Goal: Task Accomplishment & Management: Manage account settings

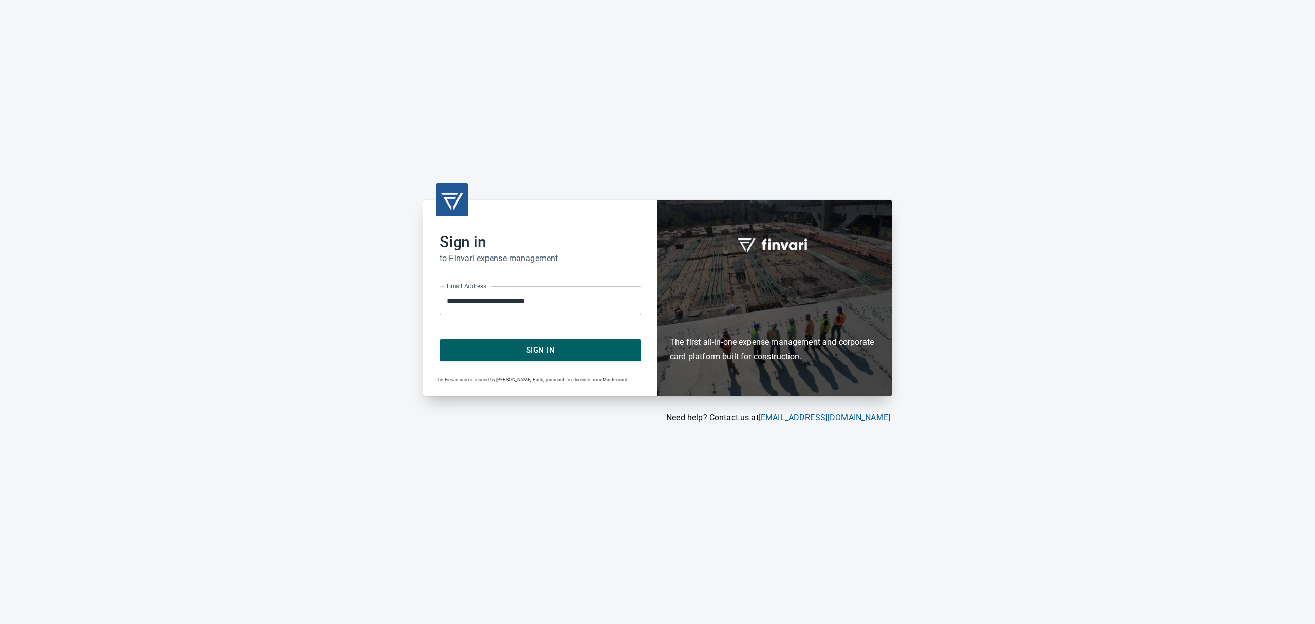
click at [485, 349] on span "Sign In" at bounding box center [540, 349] width 179 height 13
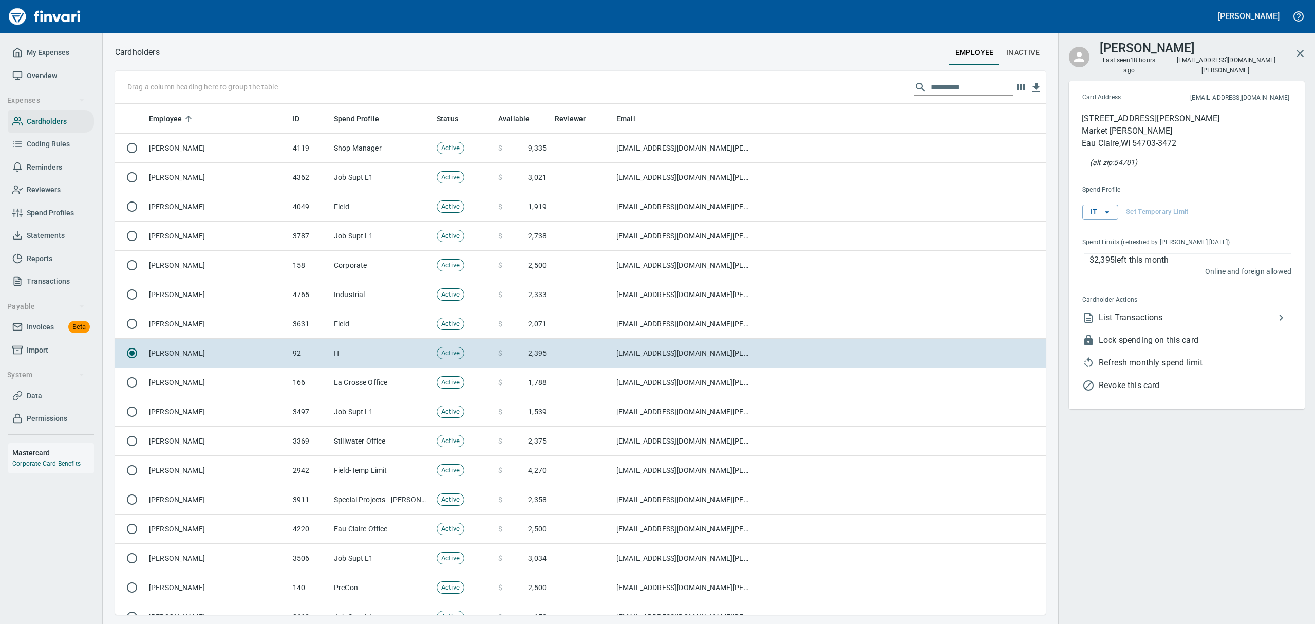
scroll to position [499, 907]
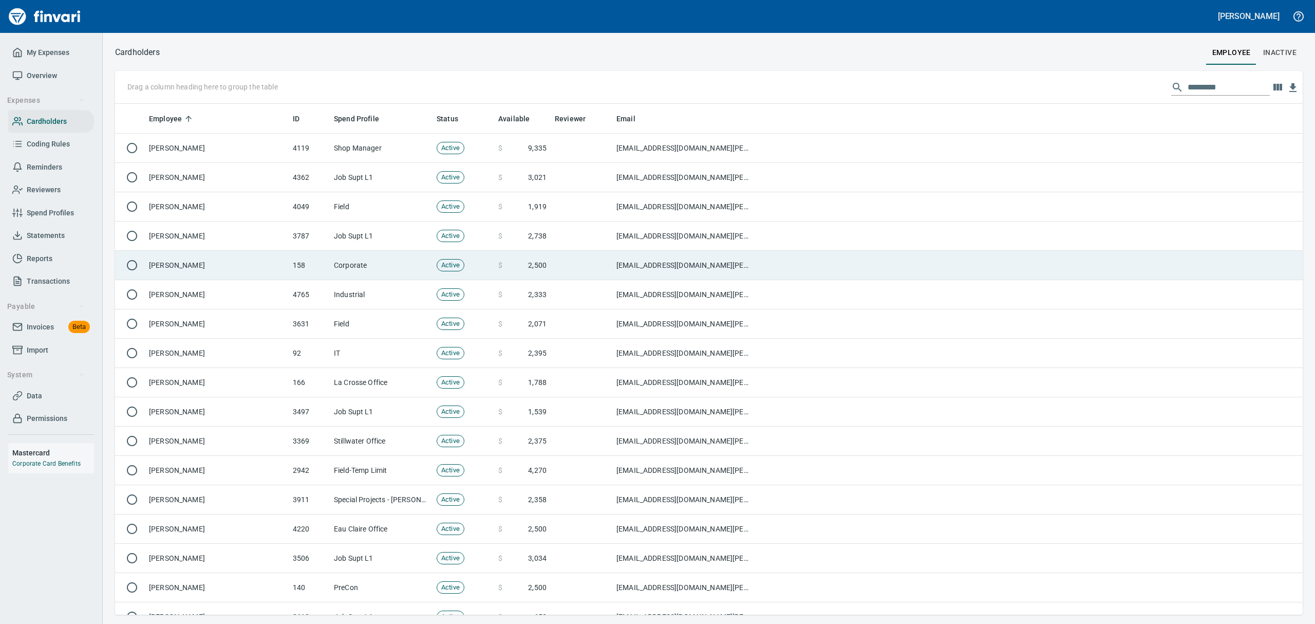
scroll to position [499, 1153]
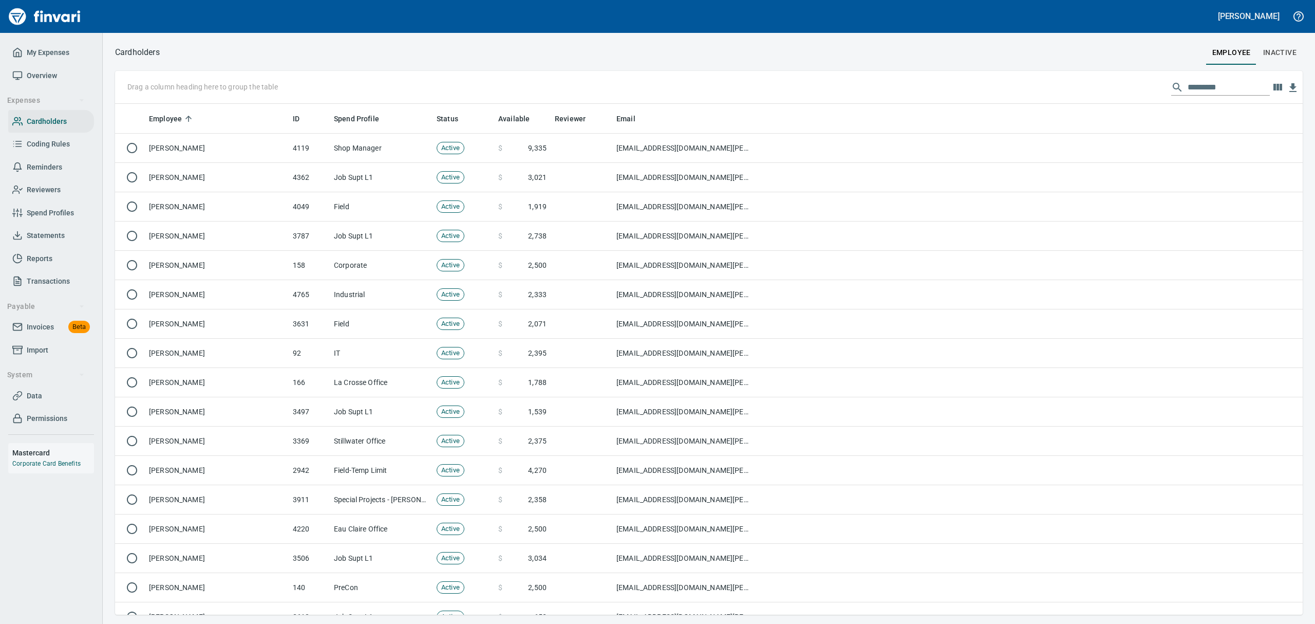
click at [40, 72] on span "Overview" at bounding box center [42, 75] width 30 height 13
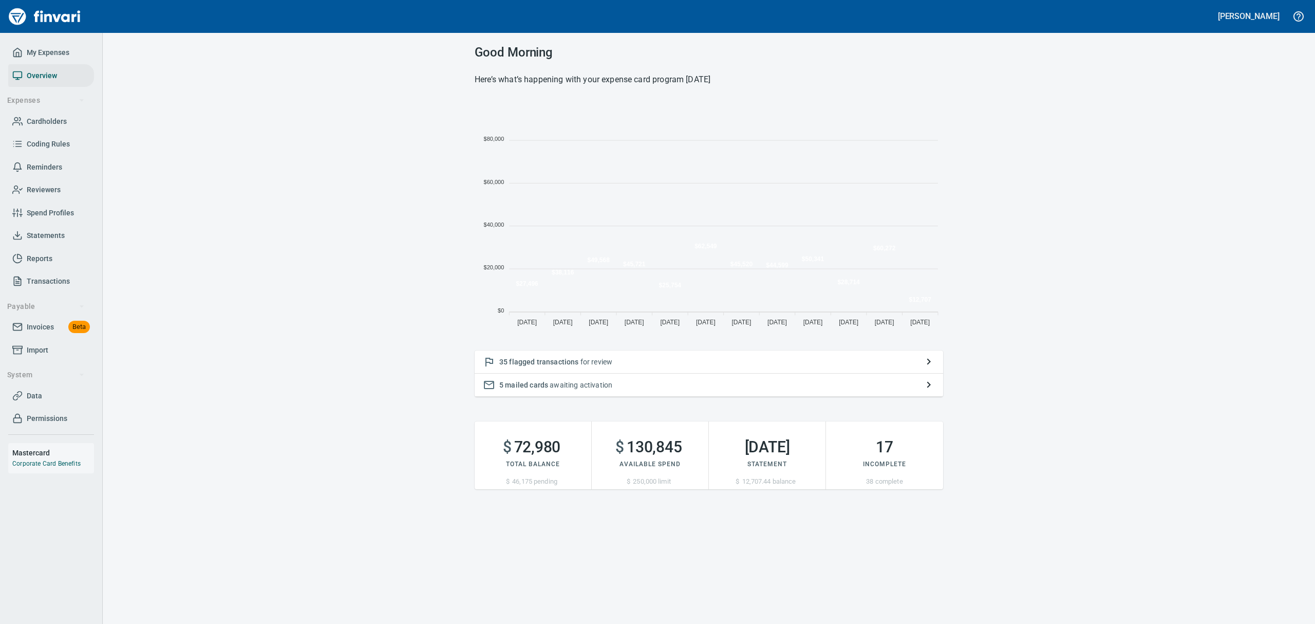
scroll to position [227, 457]
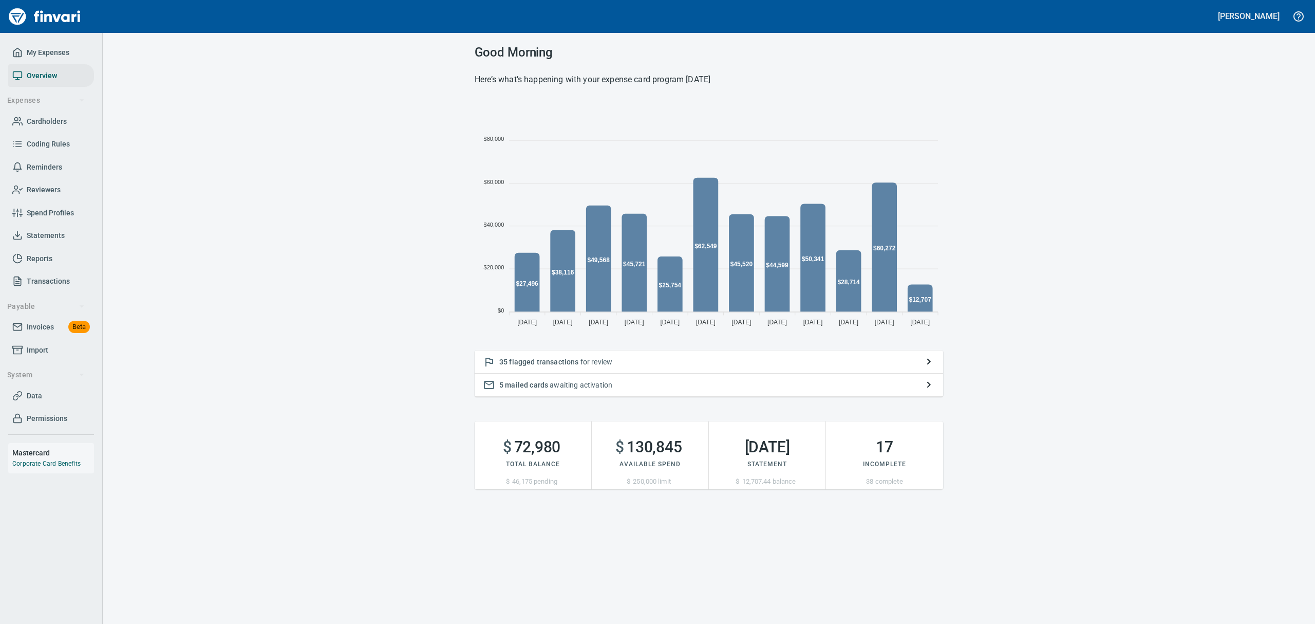
click at [526, 359] on span "flagged transactions" at bounding box center [543, 362] width 69 height 8
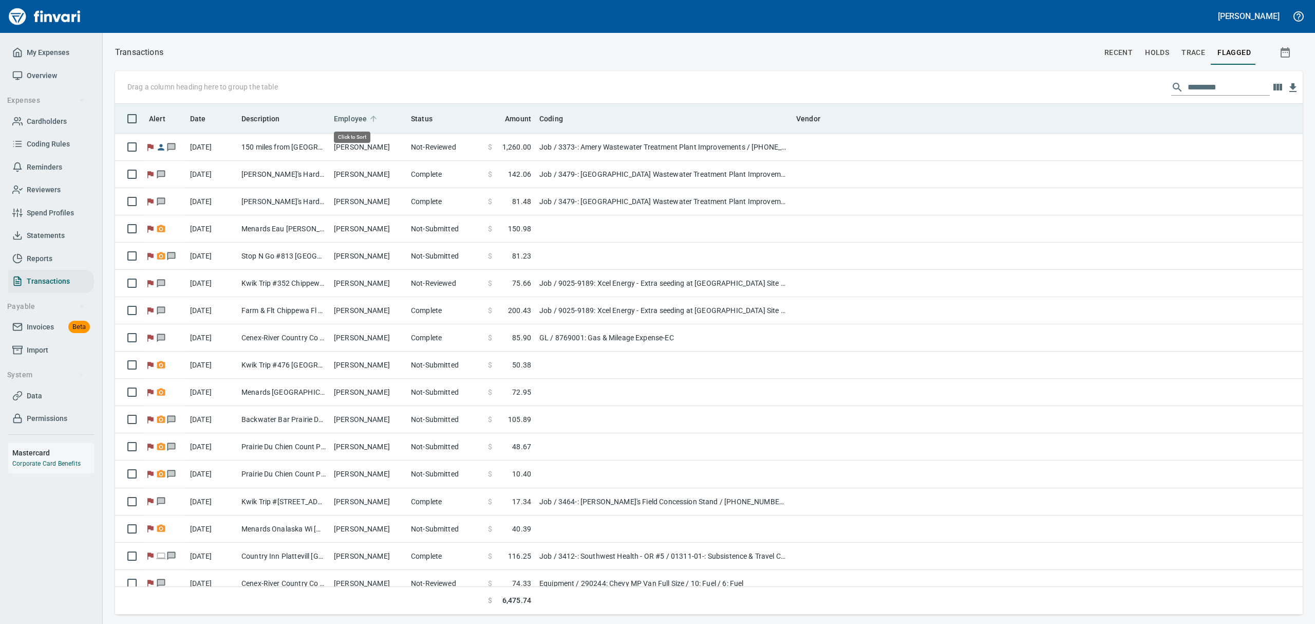
scroll to position [499, 1164]
click at [340, 118] on span "Employee" at bounding box center [350, 119] width 33 height 12
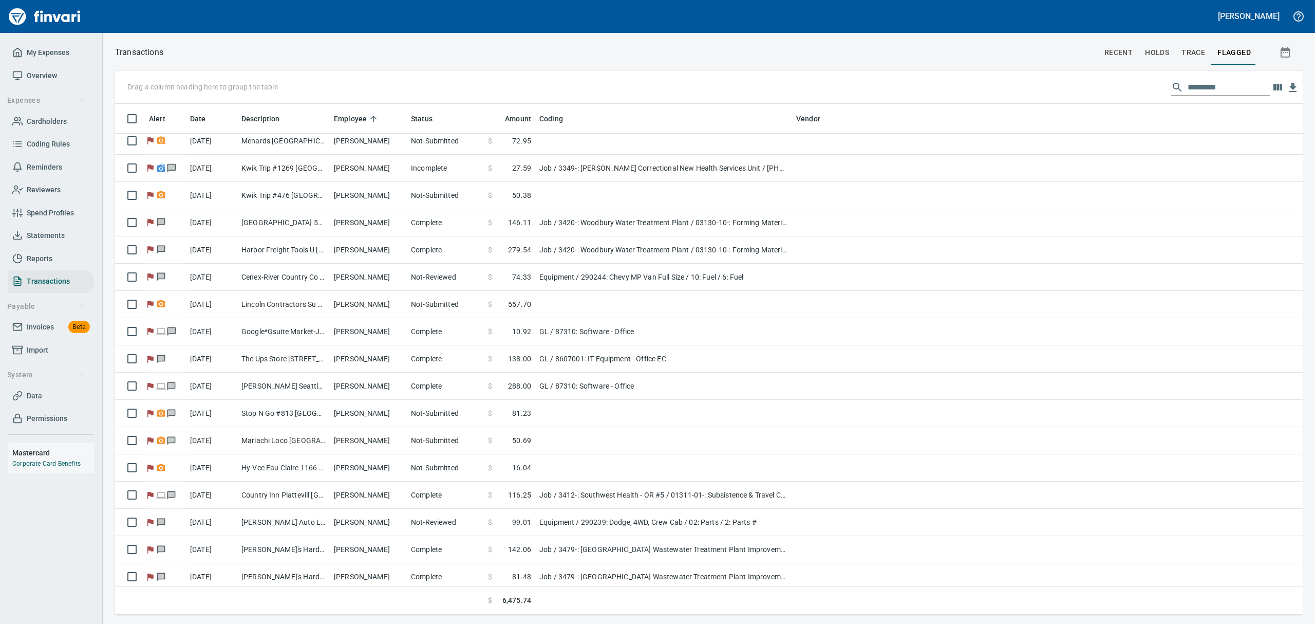
scroll to position [479, 0]
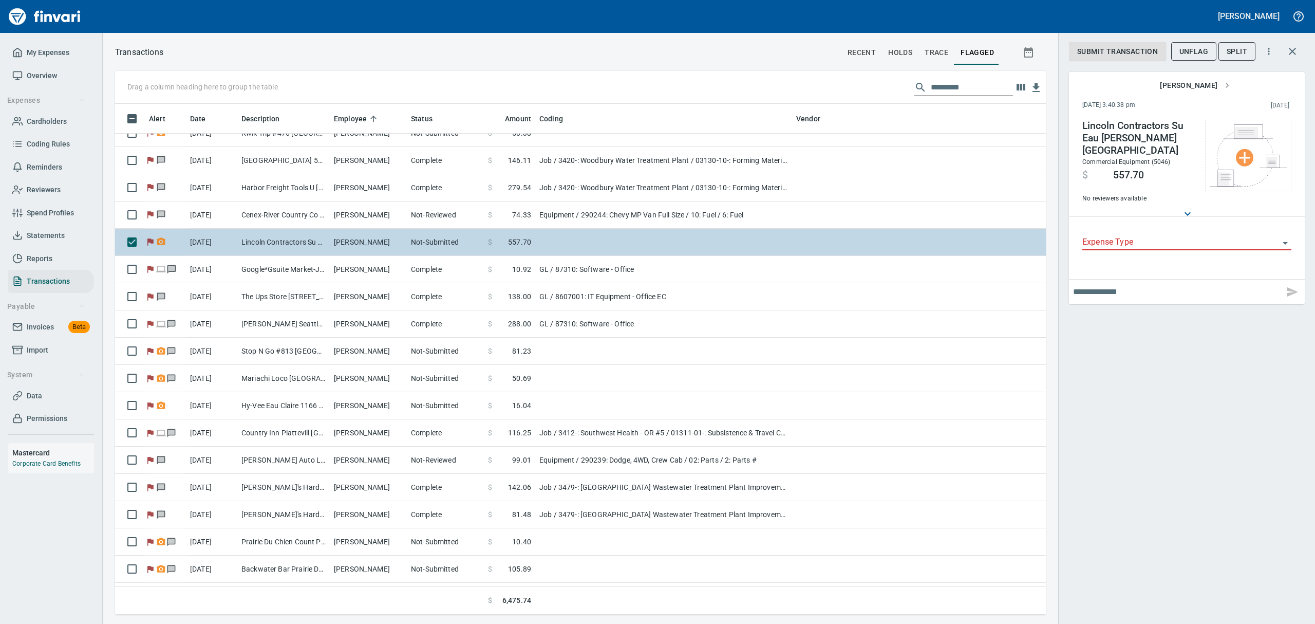
scroll to position [499, 907]
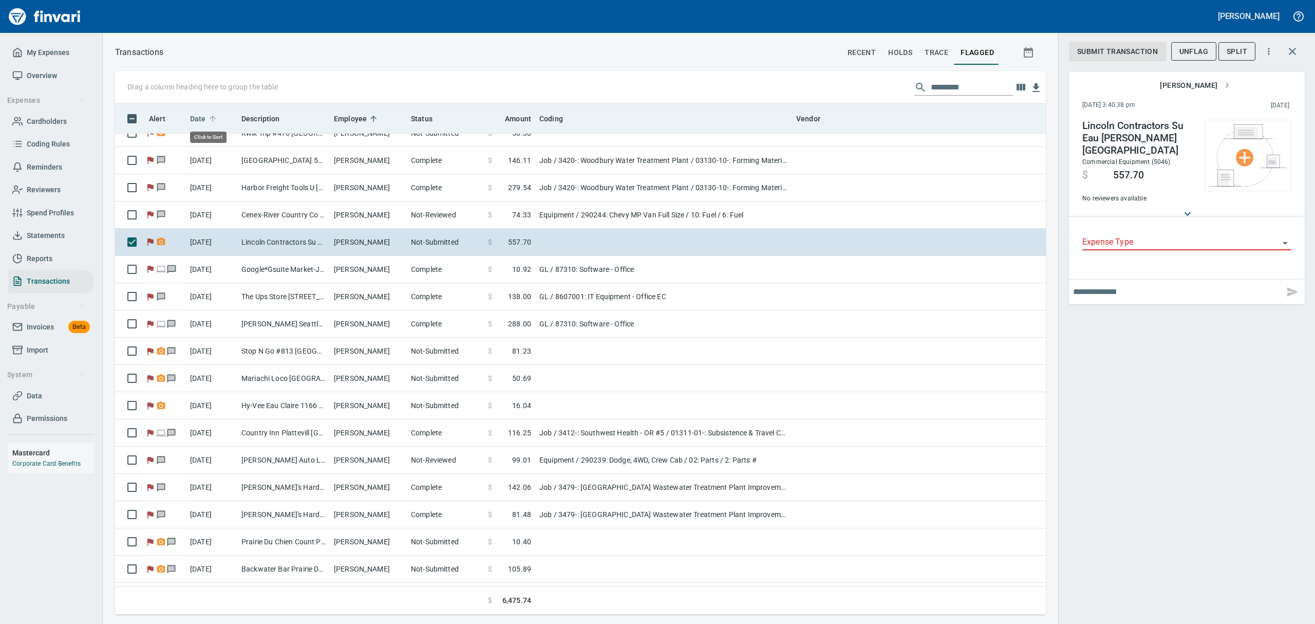
click at [217, 122] on span "Date" at bounding box center [204, 119] width 29 height 12
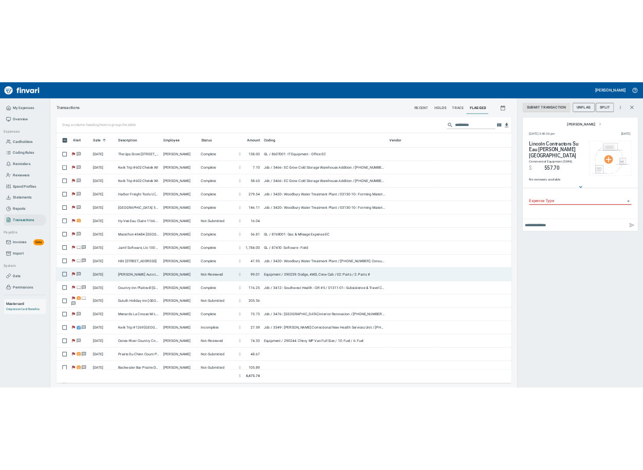
scroll to position [0, 0]
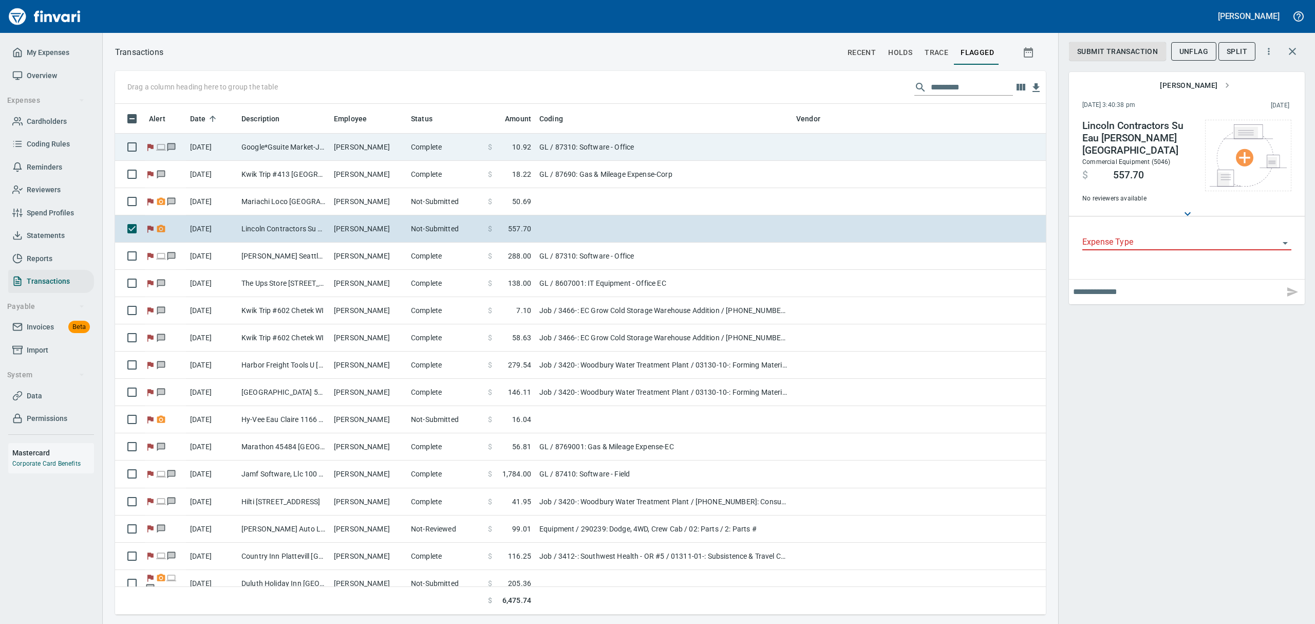
click at [386, 141] on td "[PERSON_NAME]" at bounding box center [368, 147] width 77 height 27
type input "**"
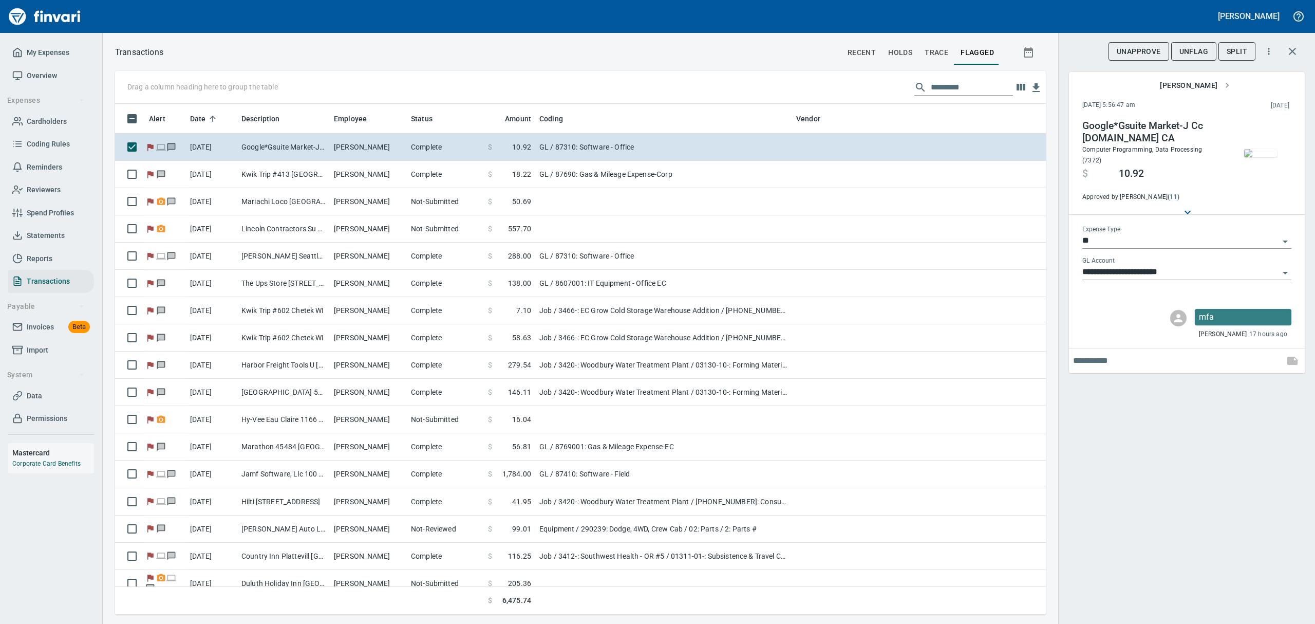
click at [1265, 150] on img "button" at bounding box center [1260, 153] width 33 height 8
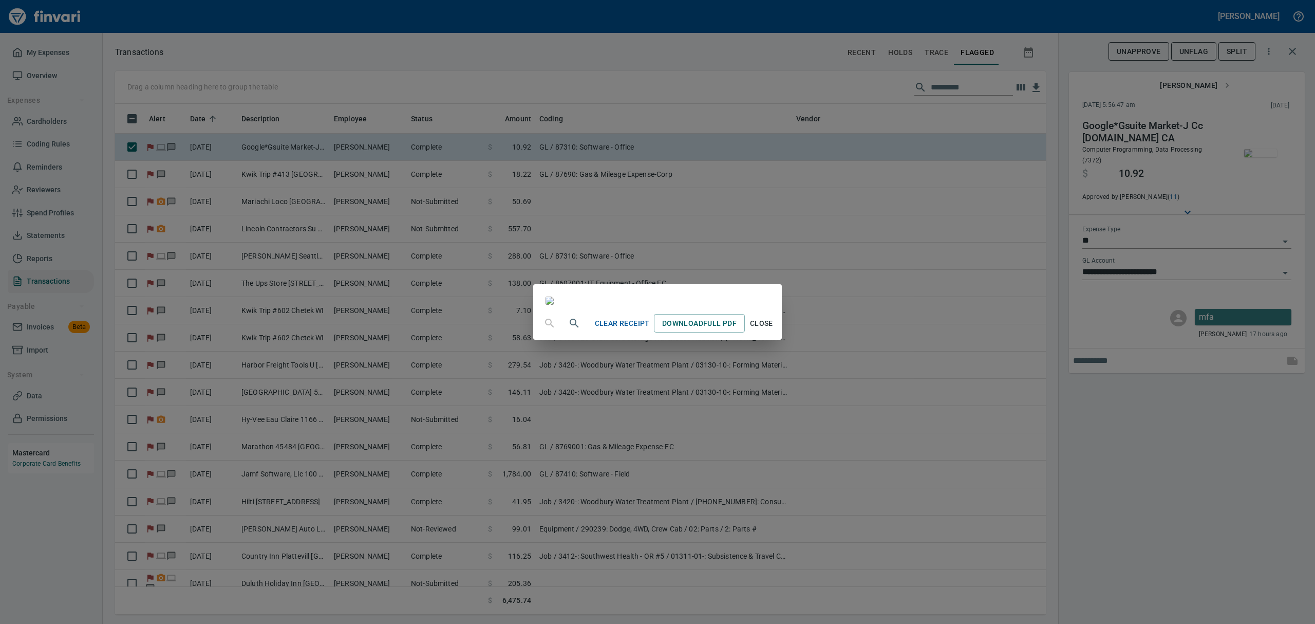
click at [774, 330] on span "Close" at bounding box center [761, 323] width 25 height 13
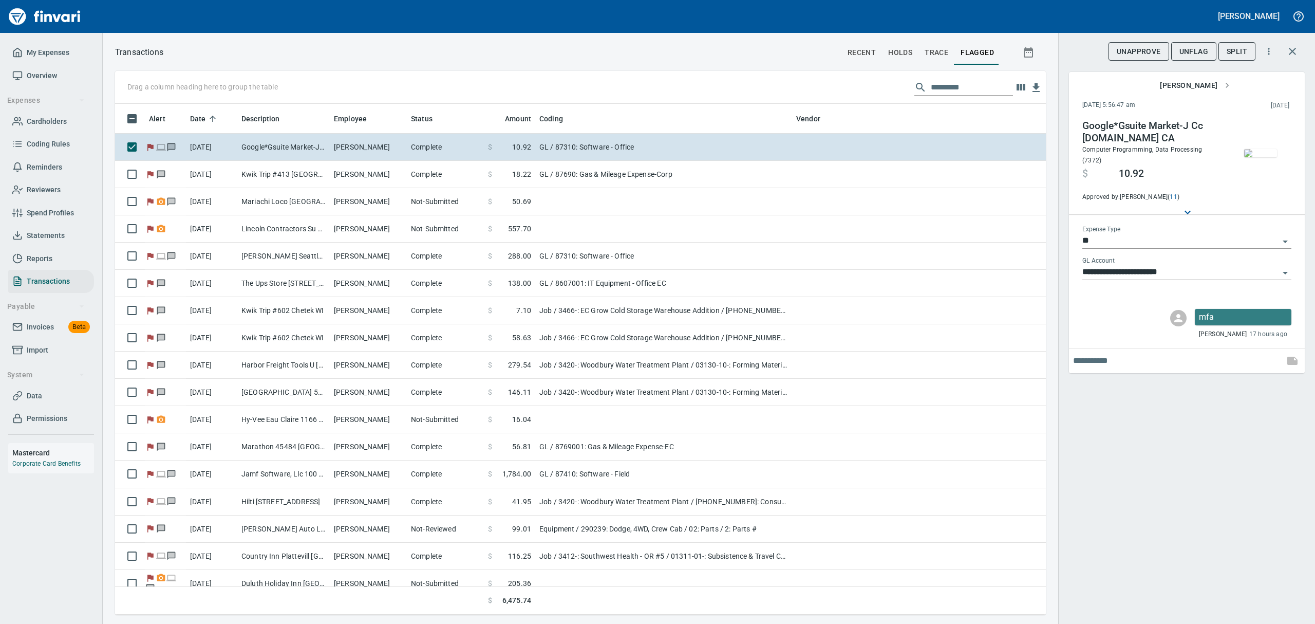
click at [1198, 57] on span "UnFlag" at bounding box center [1193, 51] width 29 height 13
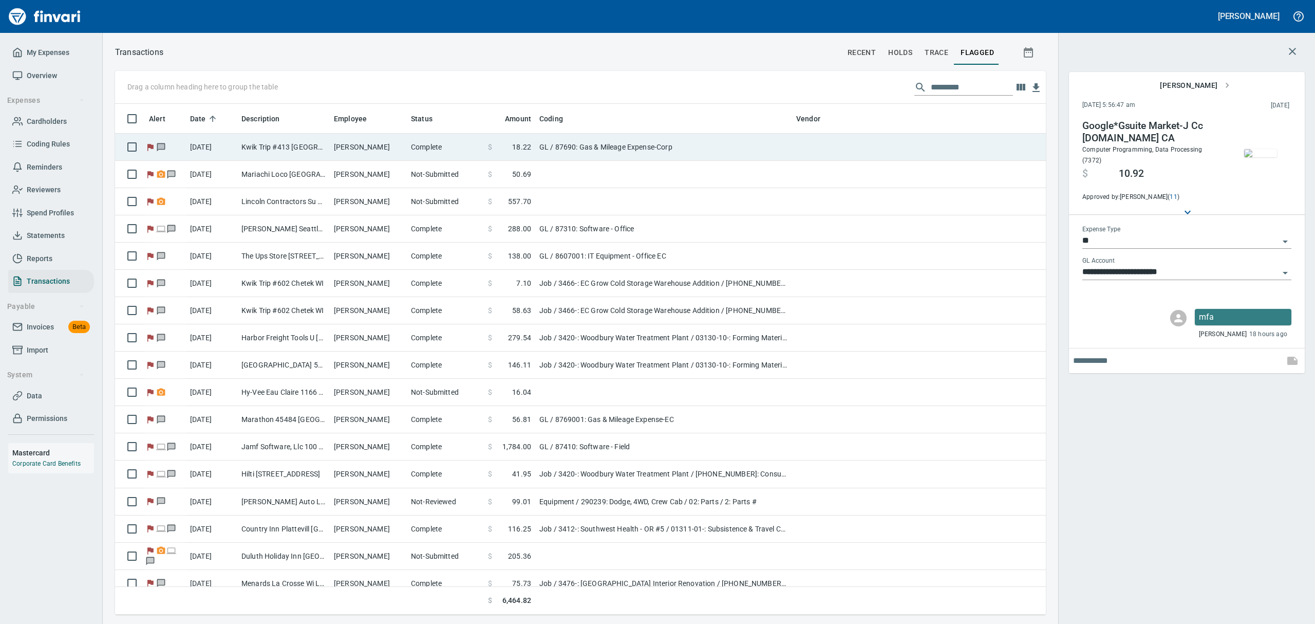
click at [290, 146] on td "Kwik Trip #413 [GEOGRAPHIC_DATA] [GEOGRAPHIC_DATA]" at bounding box center [283, 147] width 92 height 27
type input "**********"
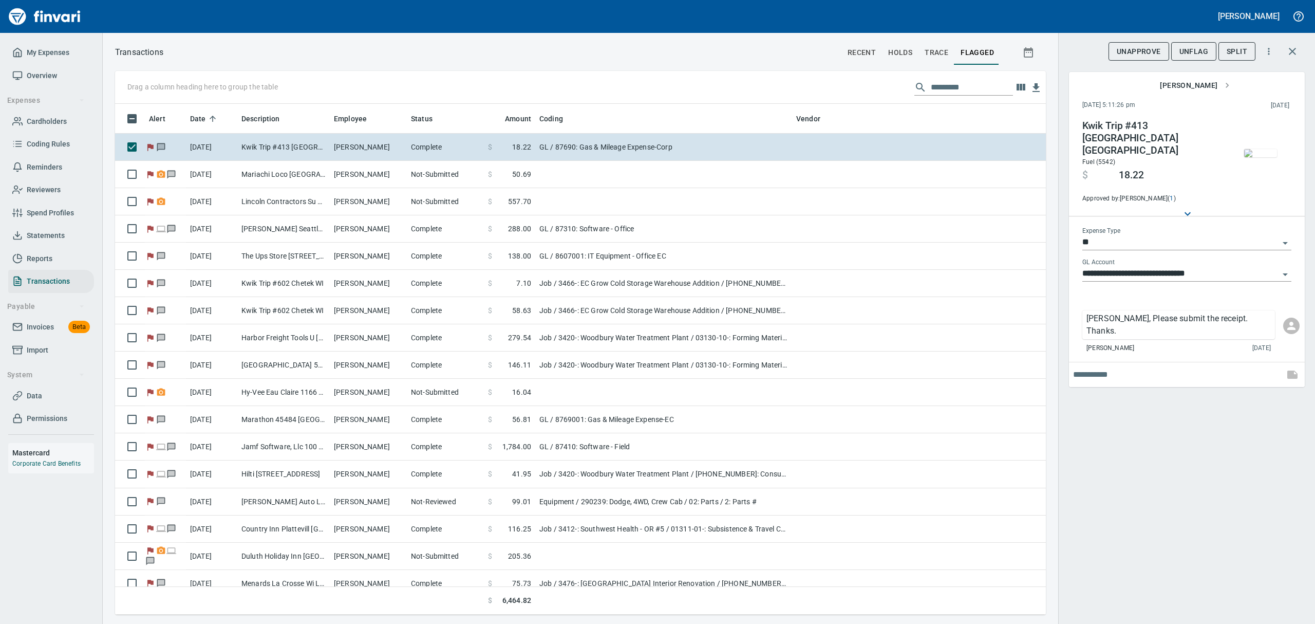
click at [1181, 54] on span "UnFlag" at bounding box center [1193, 51] width 29 height 13
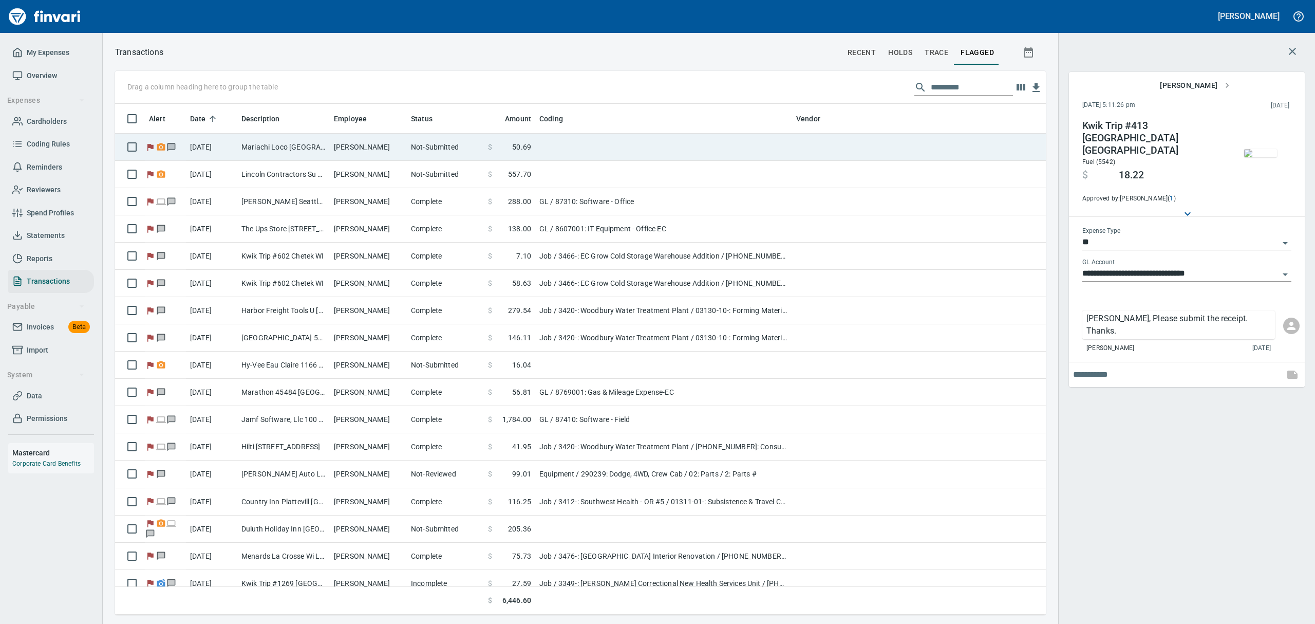
click at [264, 138] on td "Mariachi Loco [GEOGRAPHIC_DATA] [GEOGRAPHIC_DATA]" at bounding box center [283, 147] width 92 height 27
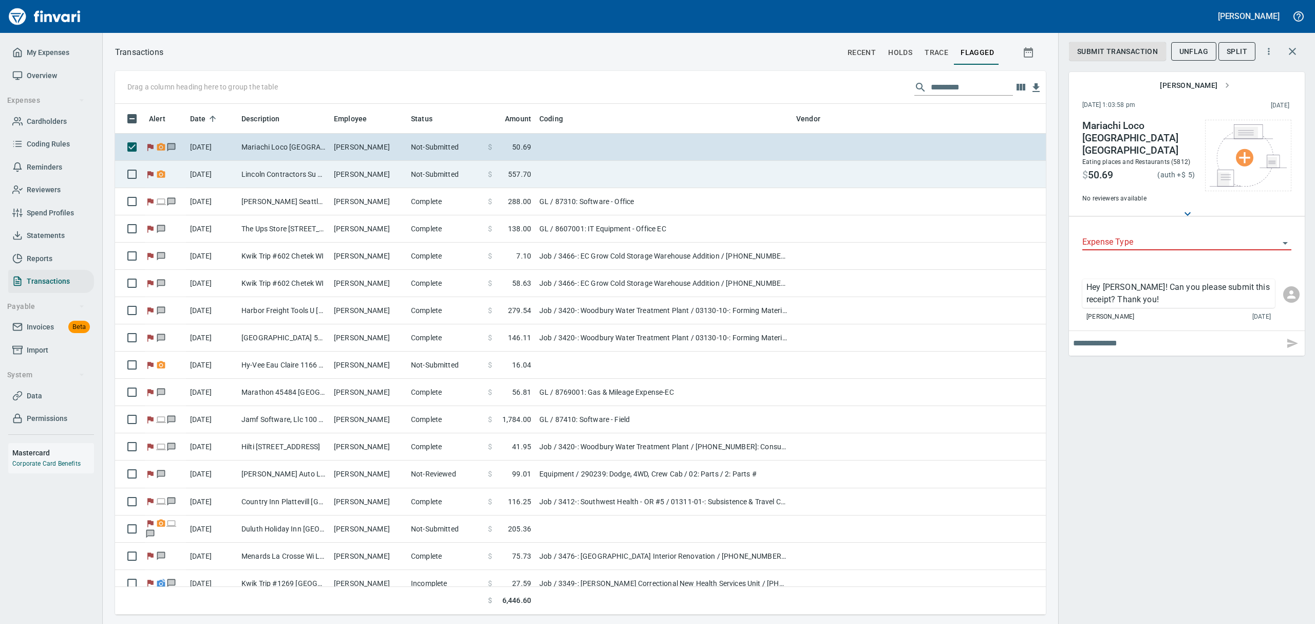
click at [266, 175] on td "Lincoln Contractors Su Eau [PERSON_NAME][GEOGRAPHIC_DATA]" at bounding box center [283, 174] width 92 height 27
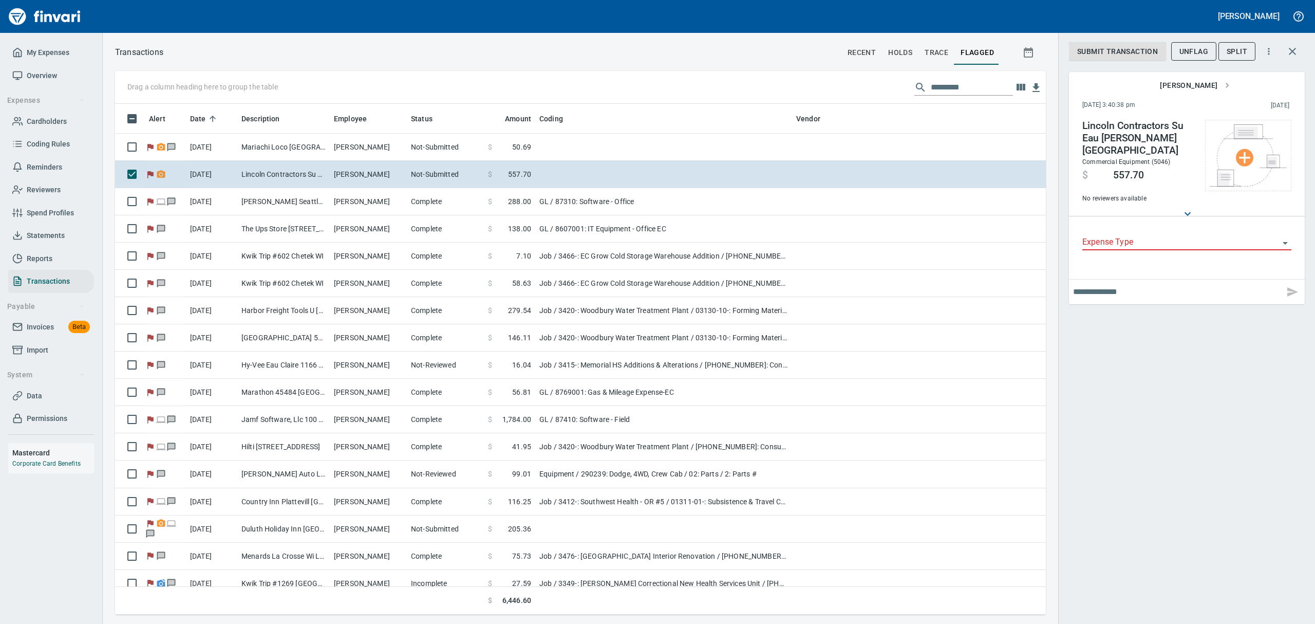
scroll to position [499, 907]
click at [47, 120] on span "Cardholders" at bounding box center [47, 121] width 40 height 13
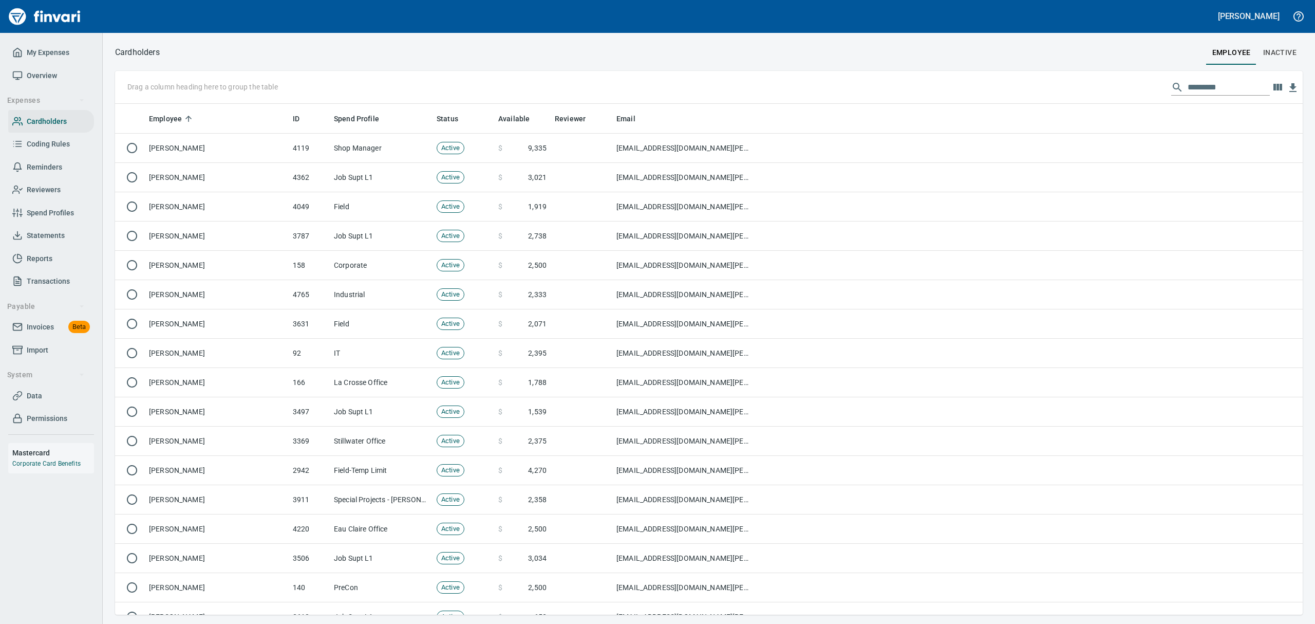
scroll to position [499, 1164]
click at [1193, 87] on input "text" at bounding box center [1229, 87] width 82 height 16
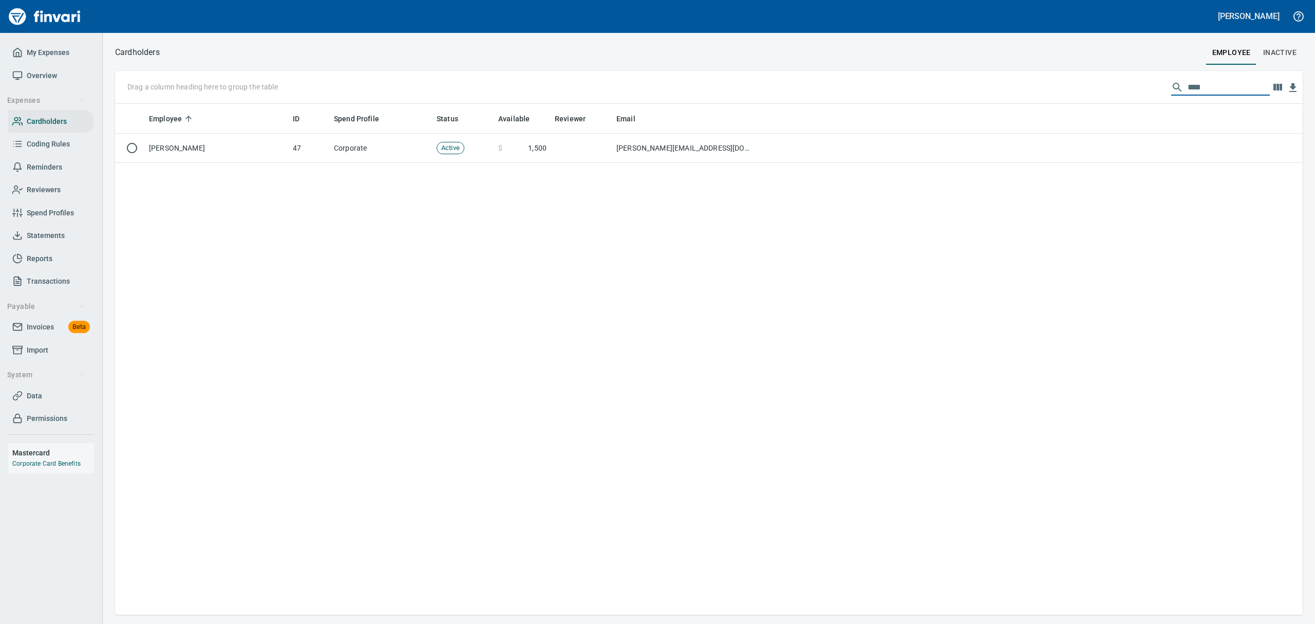
type input "****"
click at [54, 207] on span "Spend Profiles" at bounding box center [50, 213] width 47 height 13
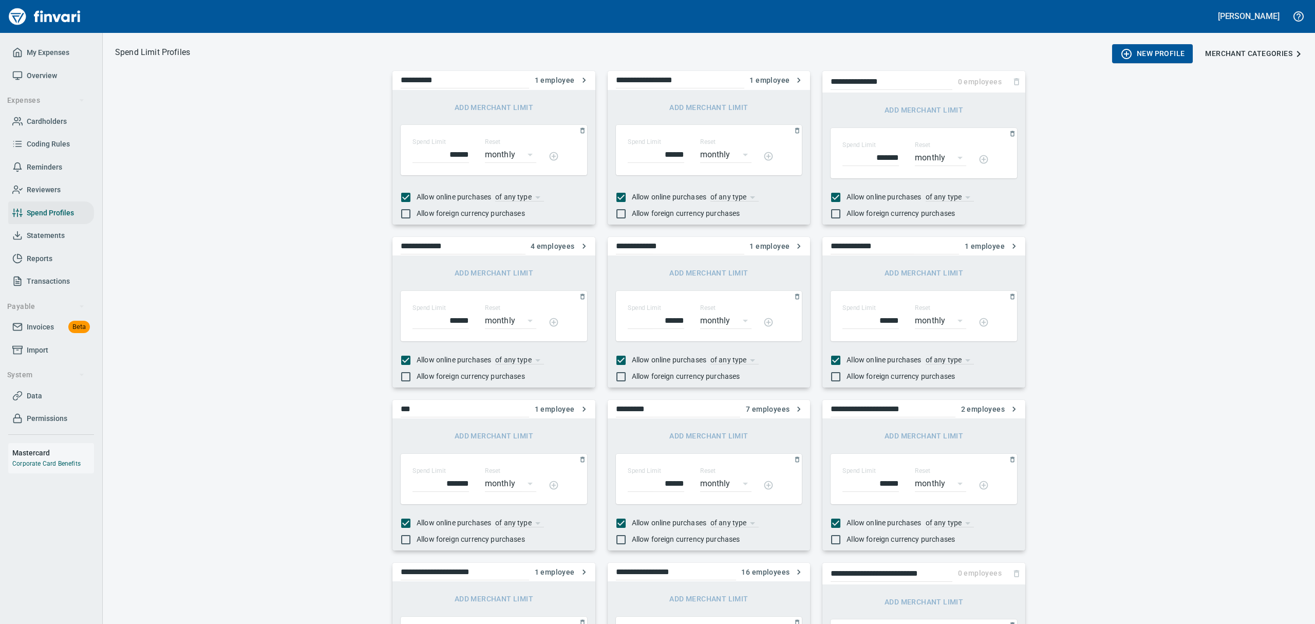
click at [54, 143] on span "Coding Rules" at bounding box center [48, 144] width 43 height 13
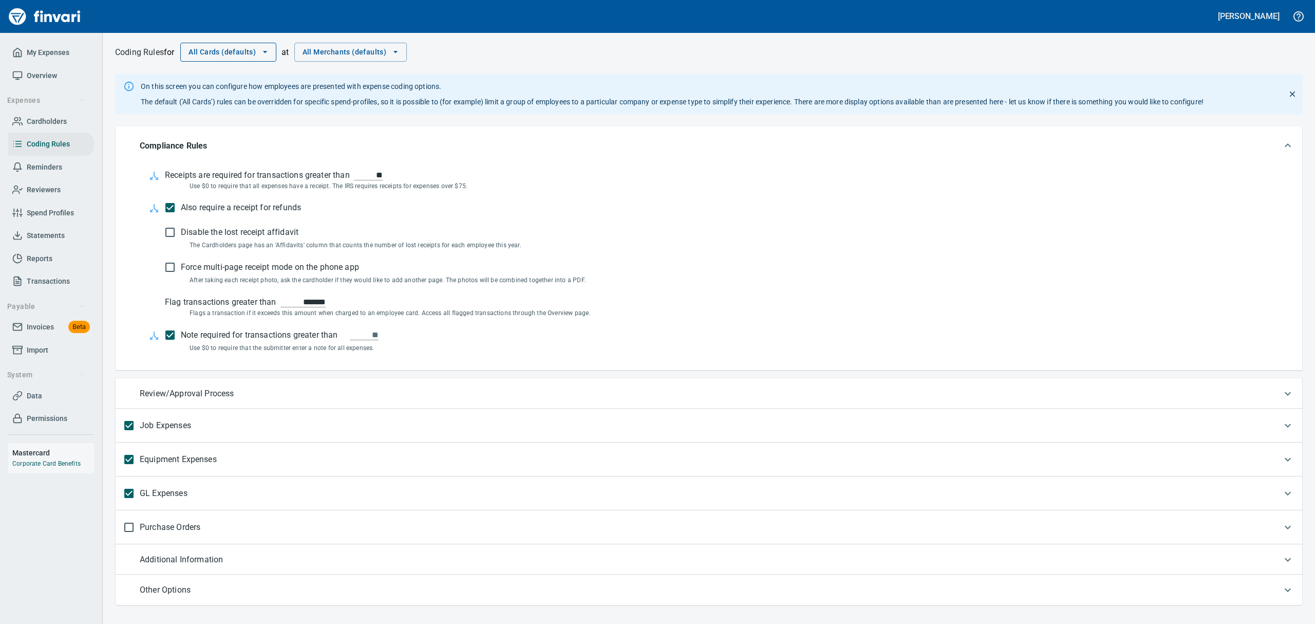
click at [270, 52] on icon "button" at bounding box center [265, 52] width 10 height 10
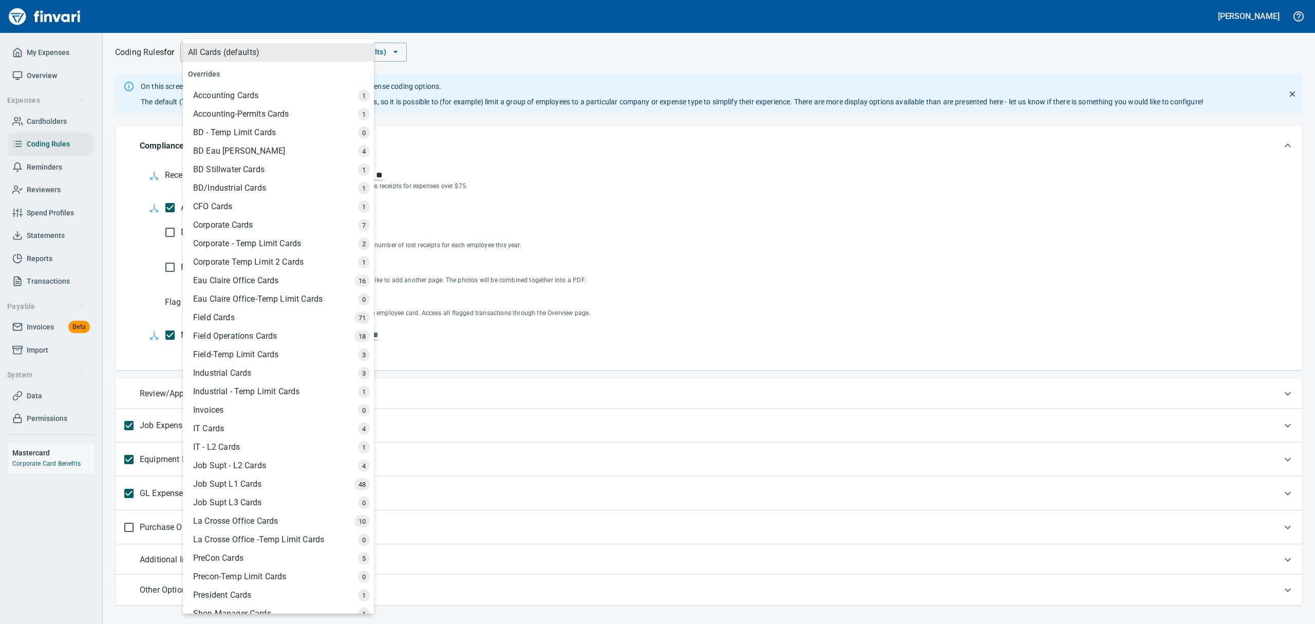
click at [240, 220] on div "Corporate Cards" at bounding box center [279, 225] width 189 height 18
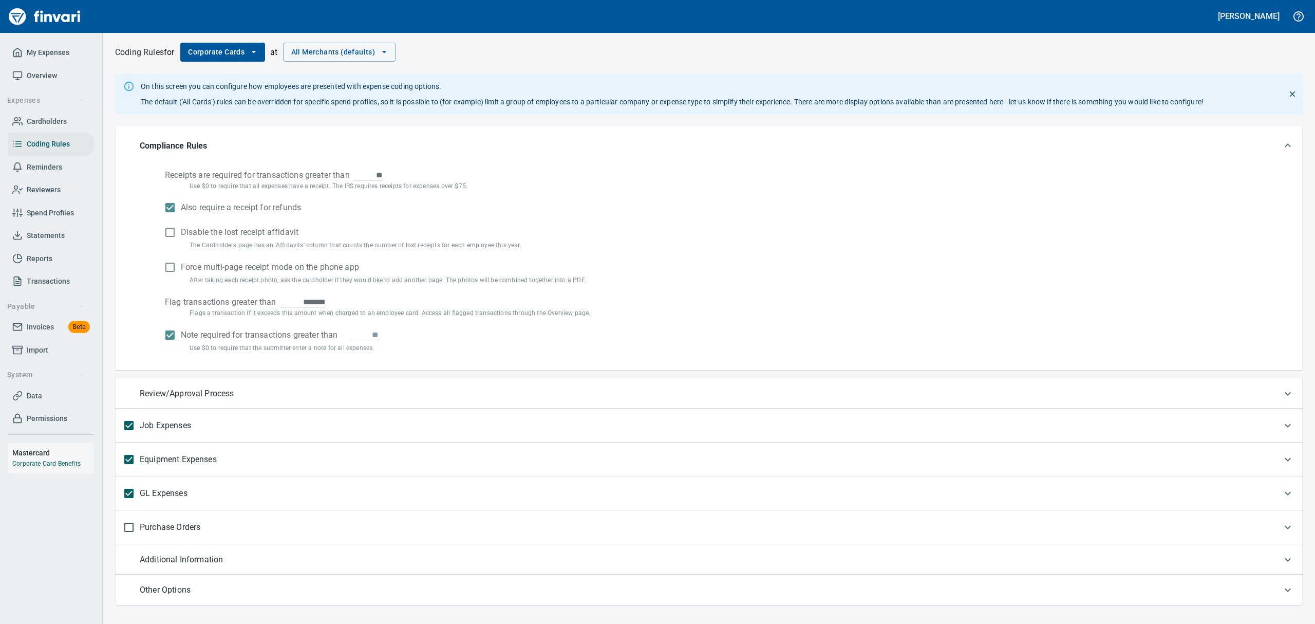
scroll to position [5, 0]
click at [167, 488] on p "GL Expenses" at bounding box center [164, 487] width 48 height 20
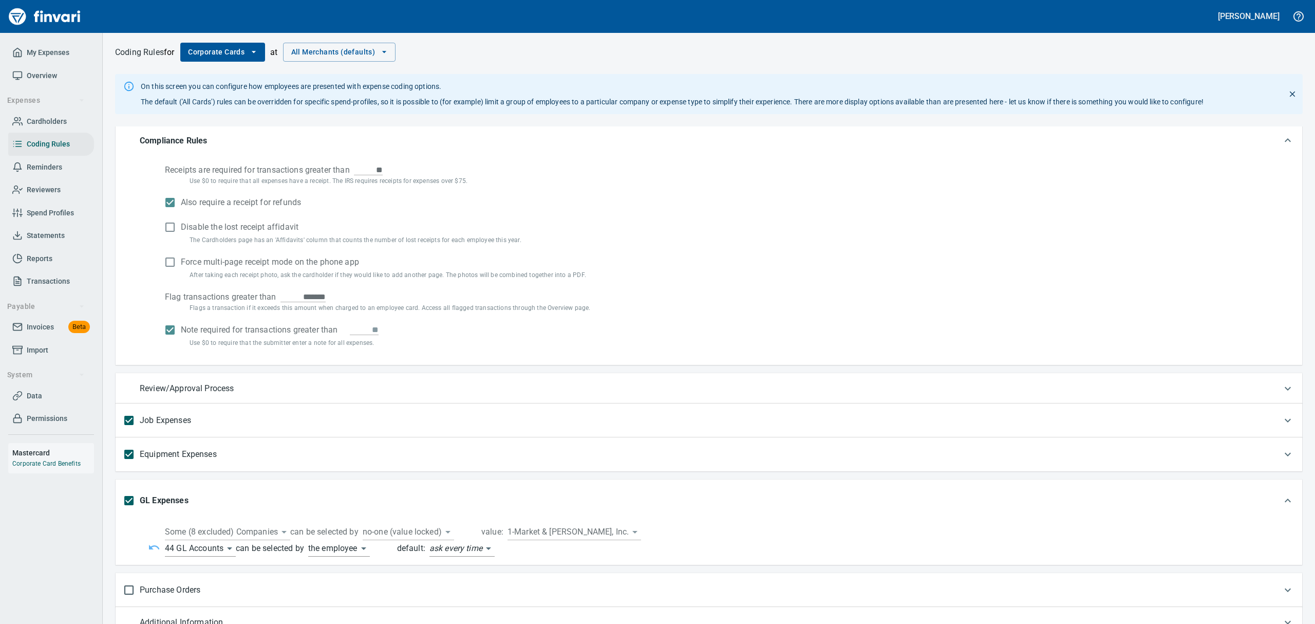
click at [228, 547] on body "[PERSON_NAME] My Expenses Overview Expenses Cardholders Coding Rules Reminders …" at bounding box center [657, 312] width 1315 height 624
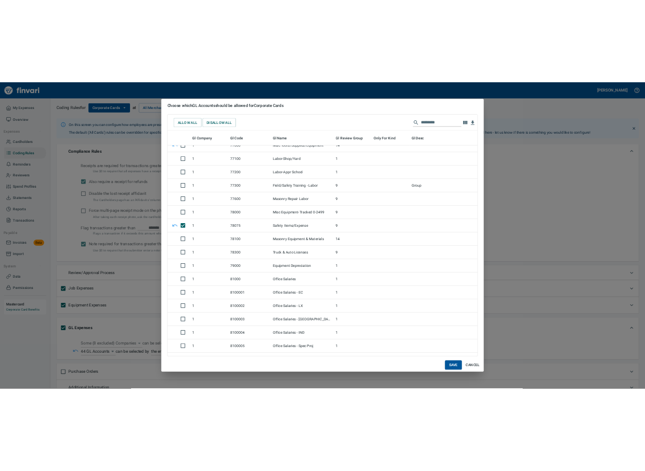
scroll to position [4372, 0]
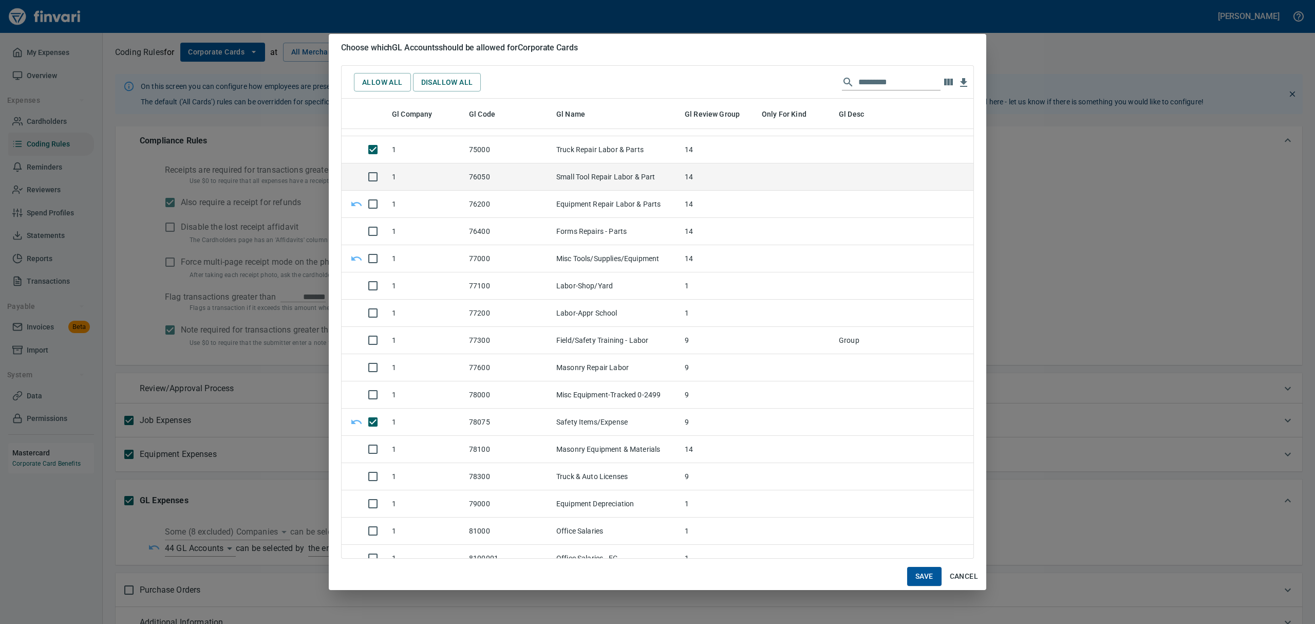
click at [927, 575] on span "Save" at bounding box center [924, 576] width 18 height 13
type input "**********"
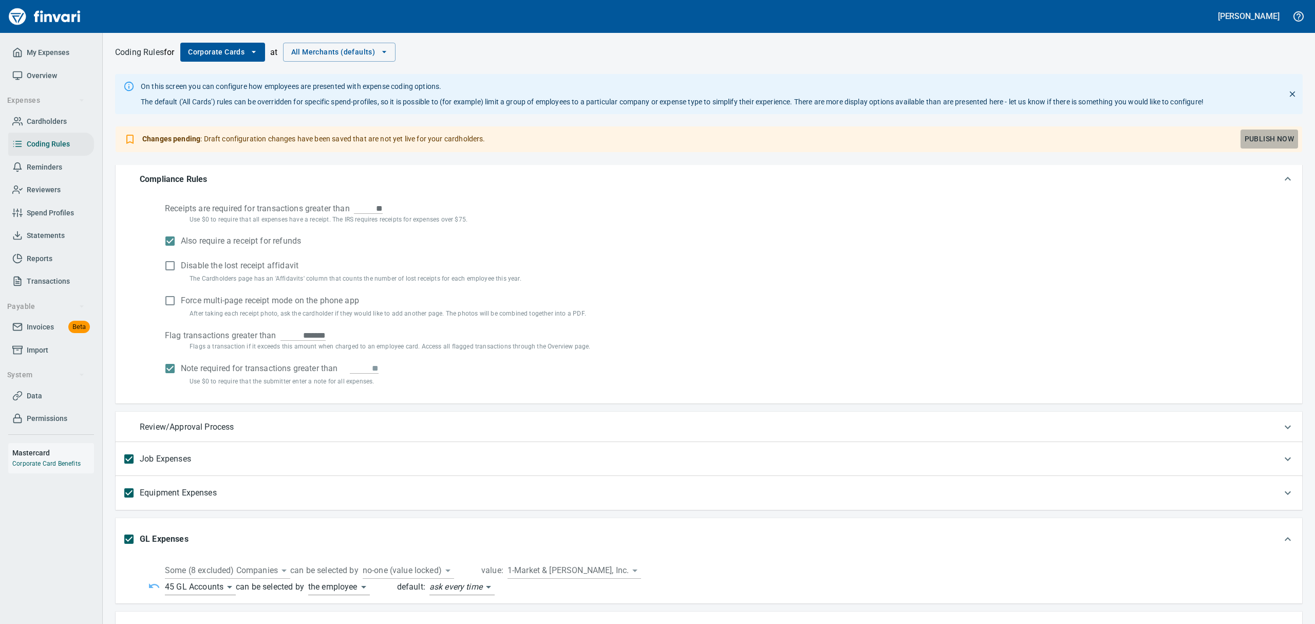
click at [1260, 141] on span "Publish Now" at bounding box center [1269, 139] width 49 height 13
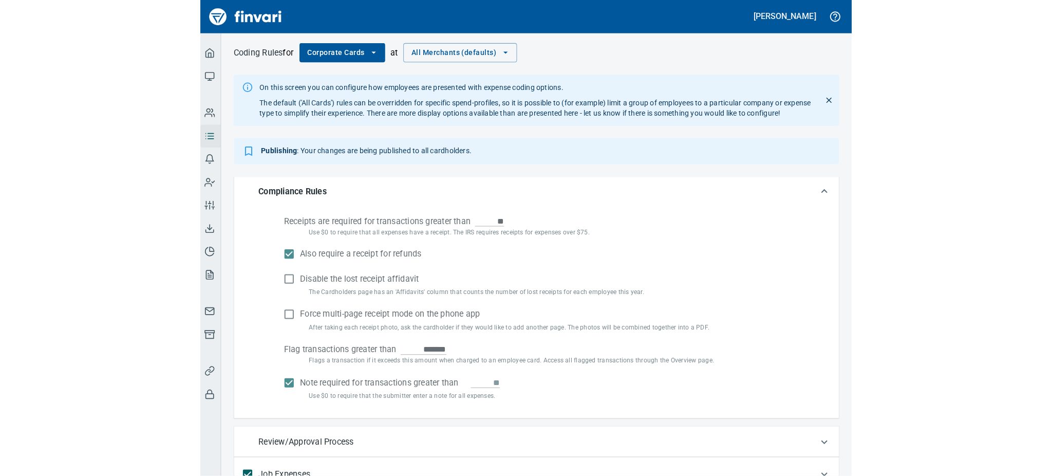
scroll to position [5, 0]
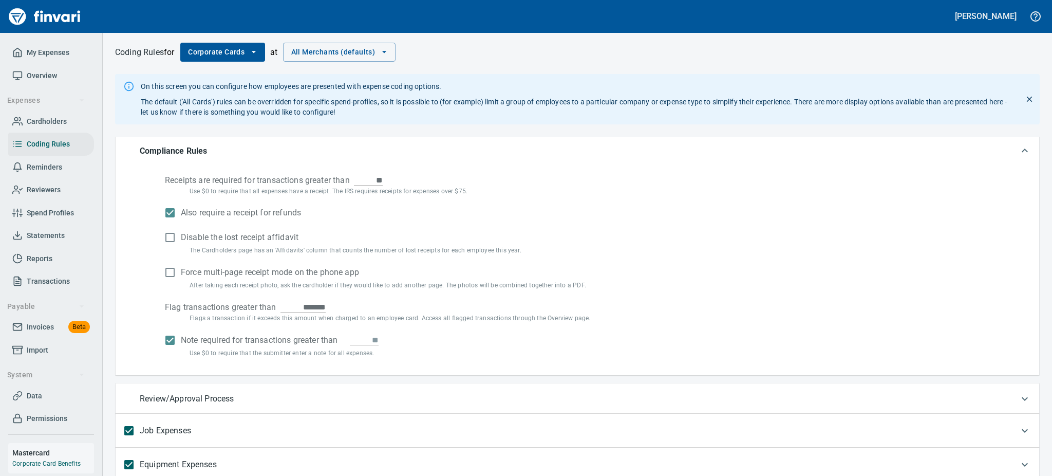
click at [38, 77] on span "Overview" at bounding box center [42, 75] width 30 height 13
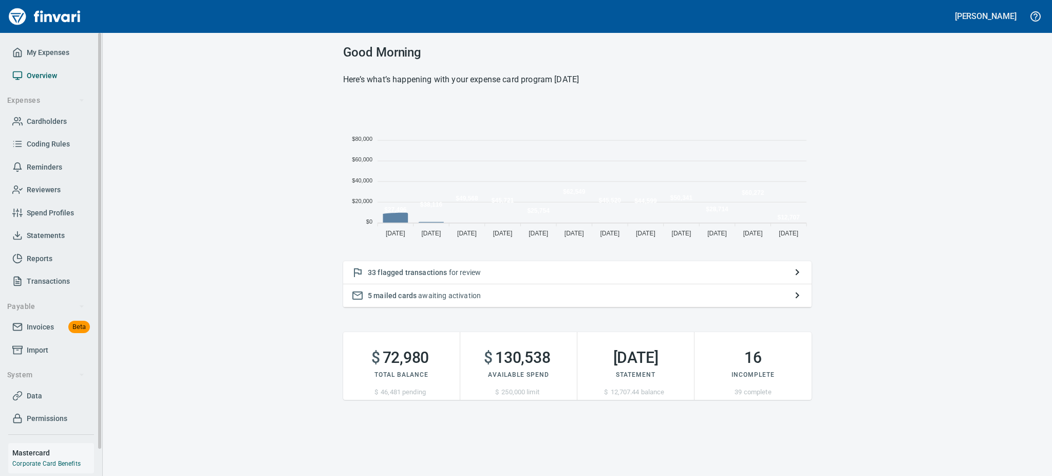
scroll to position [138, 457]
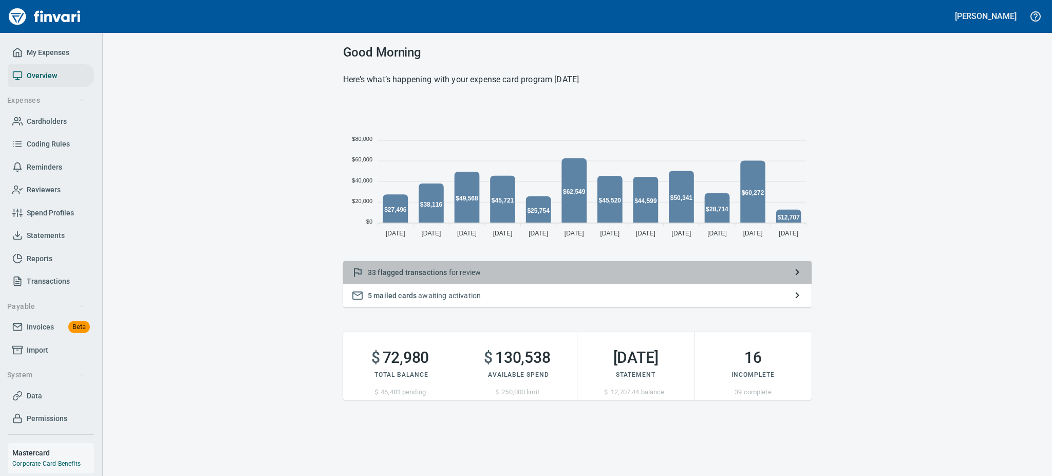
click at [458, 275] on p "33 flagged transactions for review" at bounding box center [577, 272] width 419 height 10
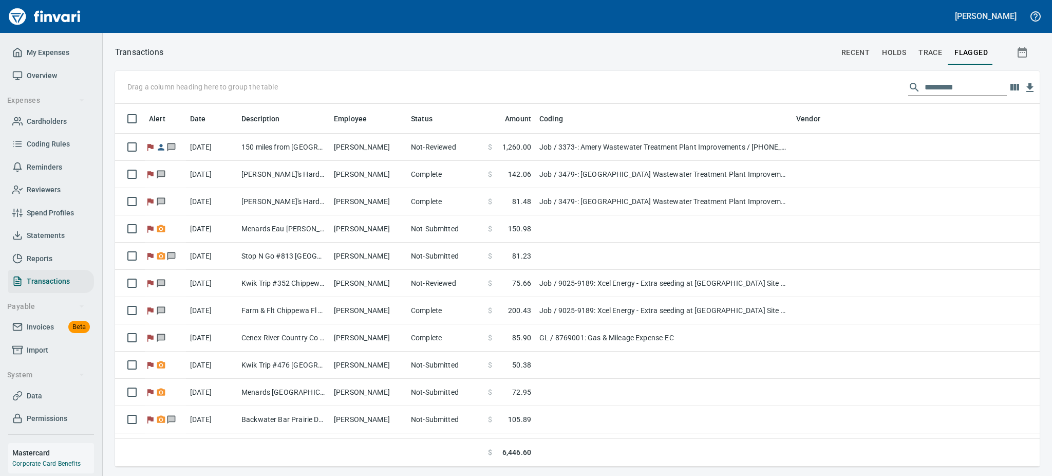
scroll to position [1, 1]
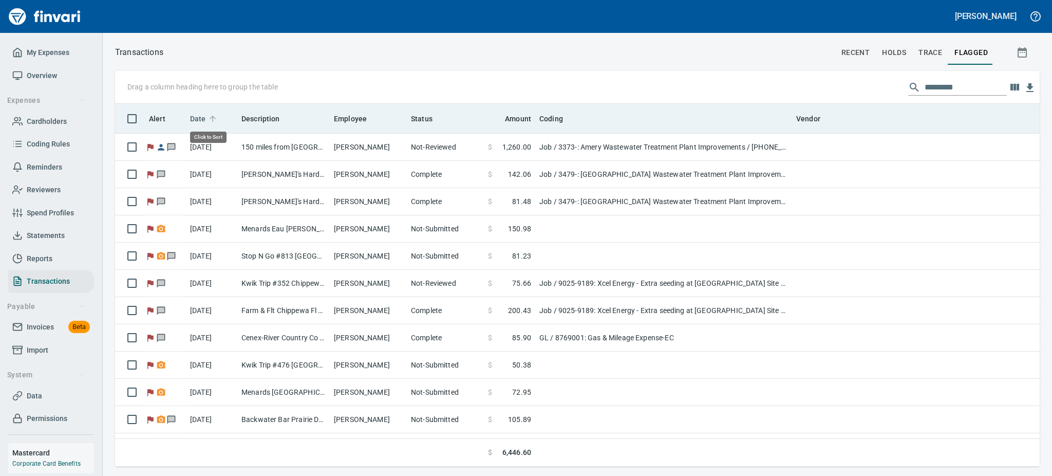
click at [203, 120] on span "Date" at bounding box center [198, 119] width 16 height 12
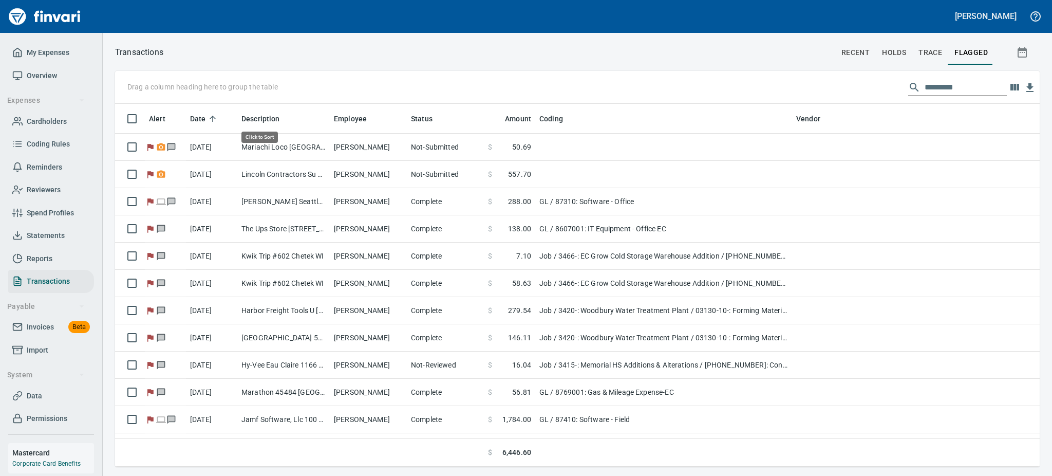
scroll to position [351, 901]
